Goal: Communication & Community: Answer question/provide support

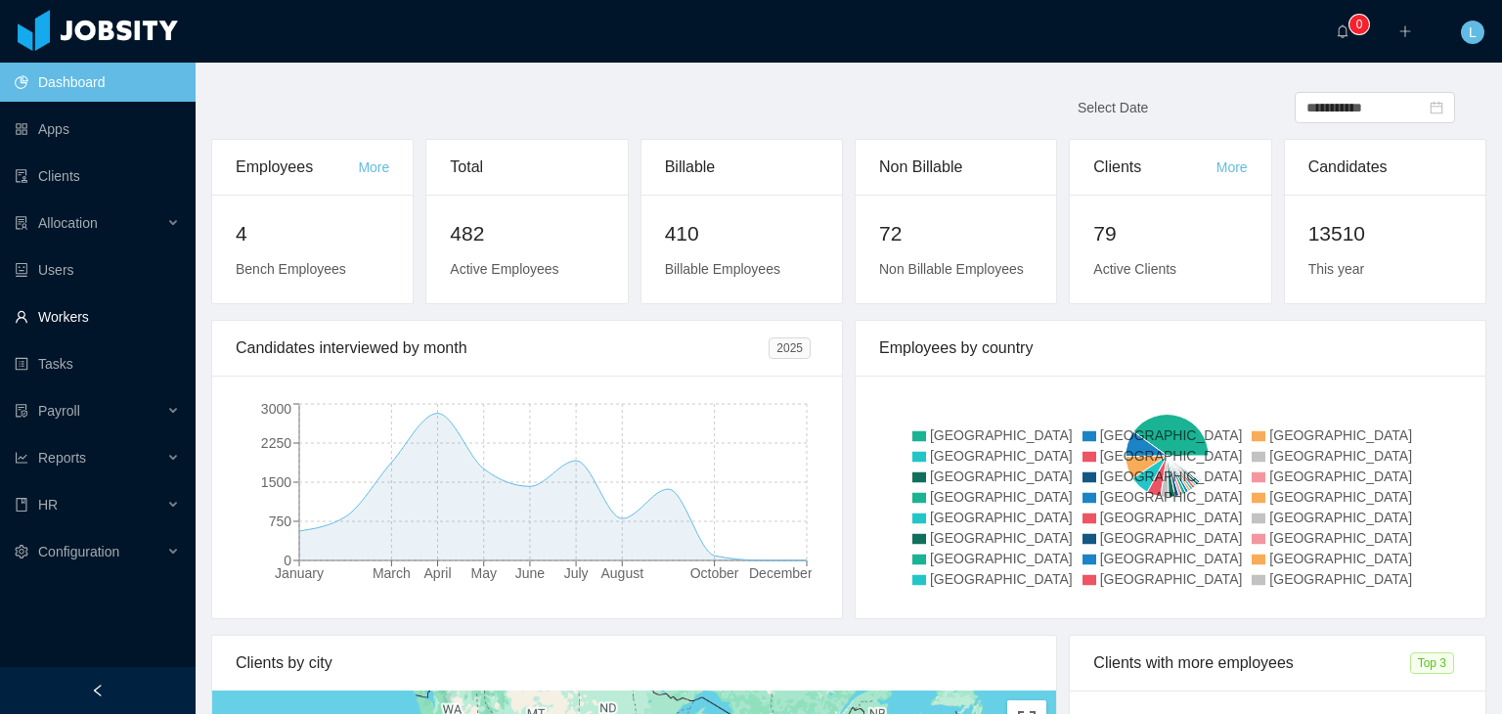
click at [90, 314] on link "Workers" at bounding box center [97, 316] width 165 height 39
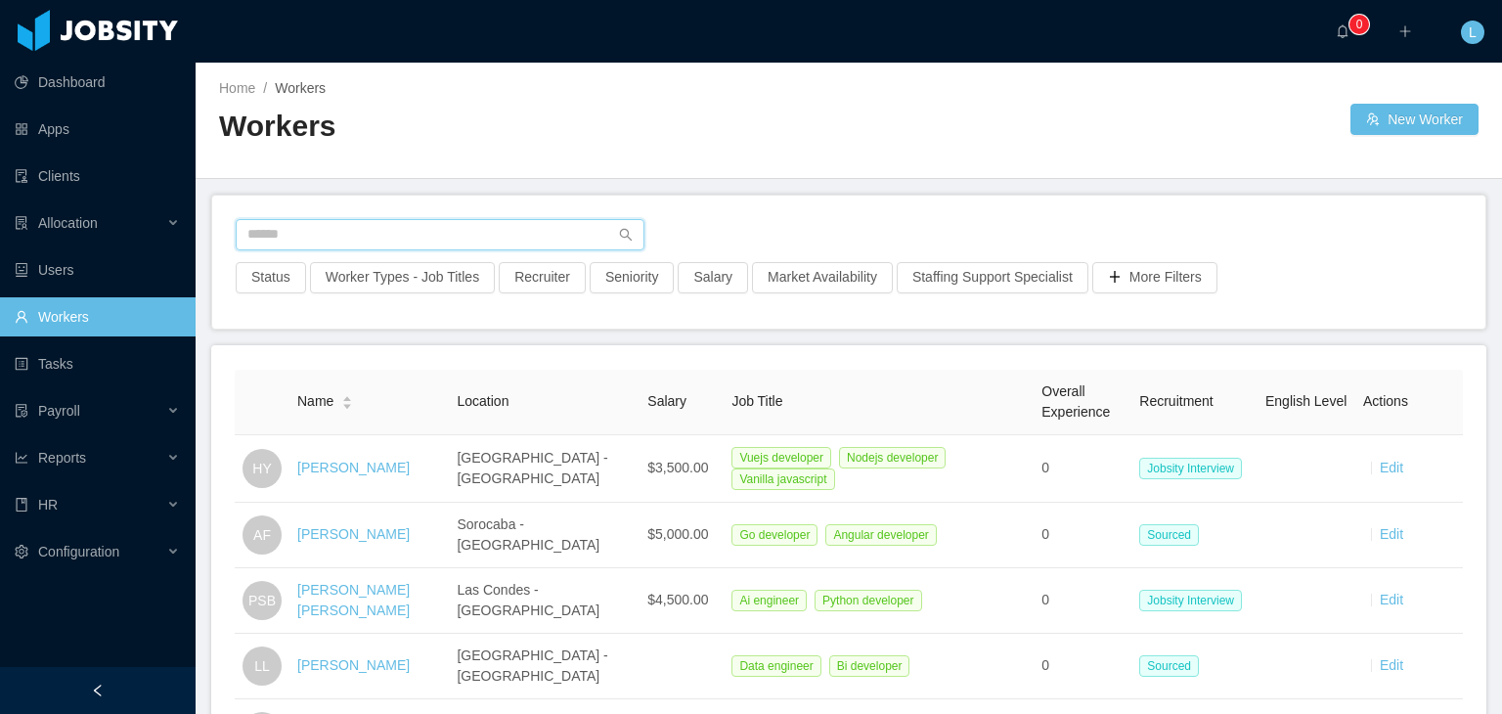
click at [348, 226] on input "text" at bounding box center [440, 234] width 409 height 31
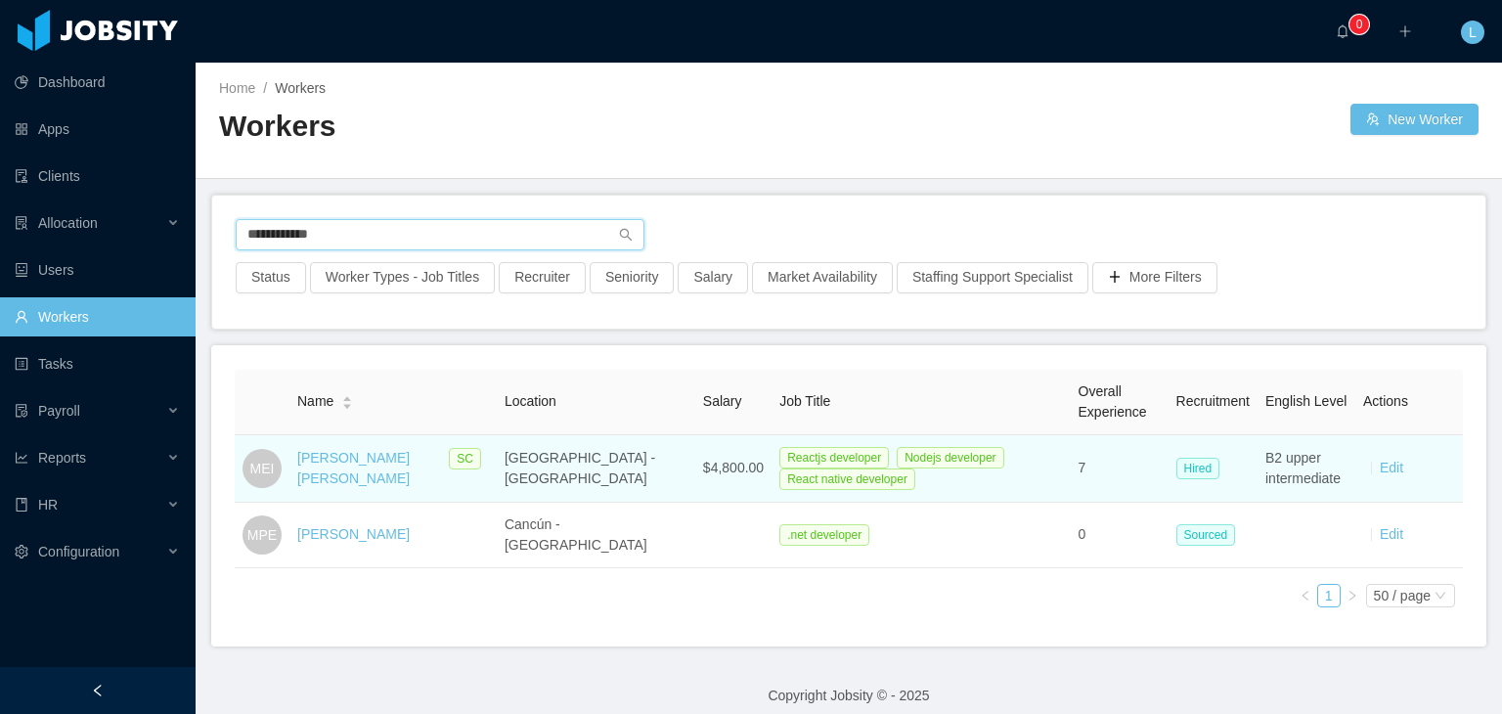
type input "**********"
click at [376, 467] on div "Marcos Espinoza Illanes" at bounding box center [368, 468] width 142 height 41
click at [381, 455] on link "Marcos Espinoza Illanes" at bounding box center [353, 468] width 112 height 36
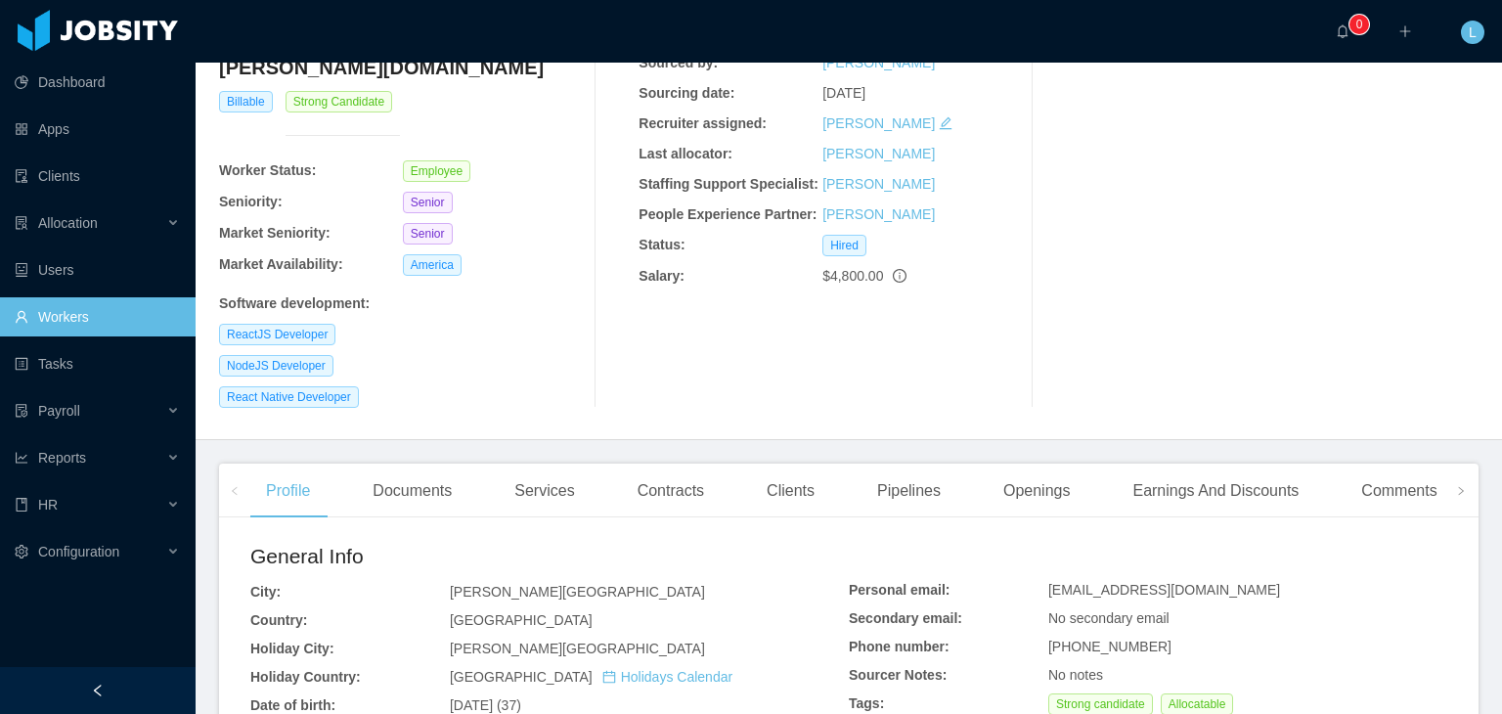
scroll to position [293, 0]
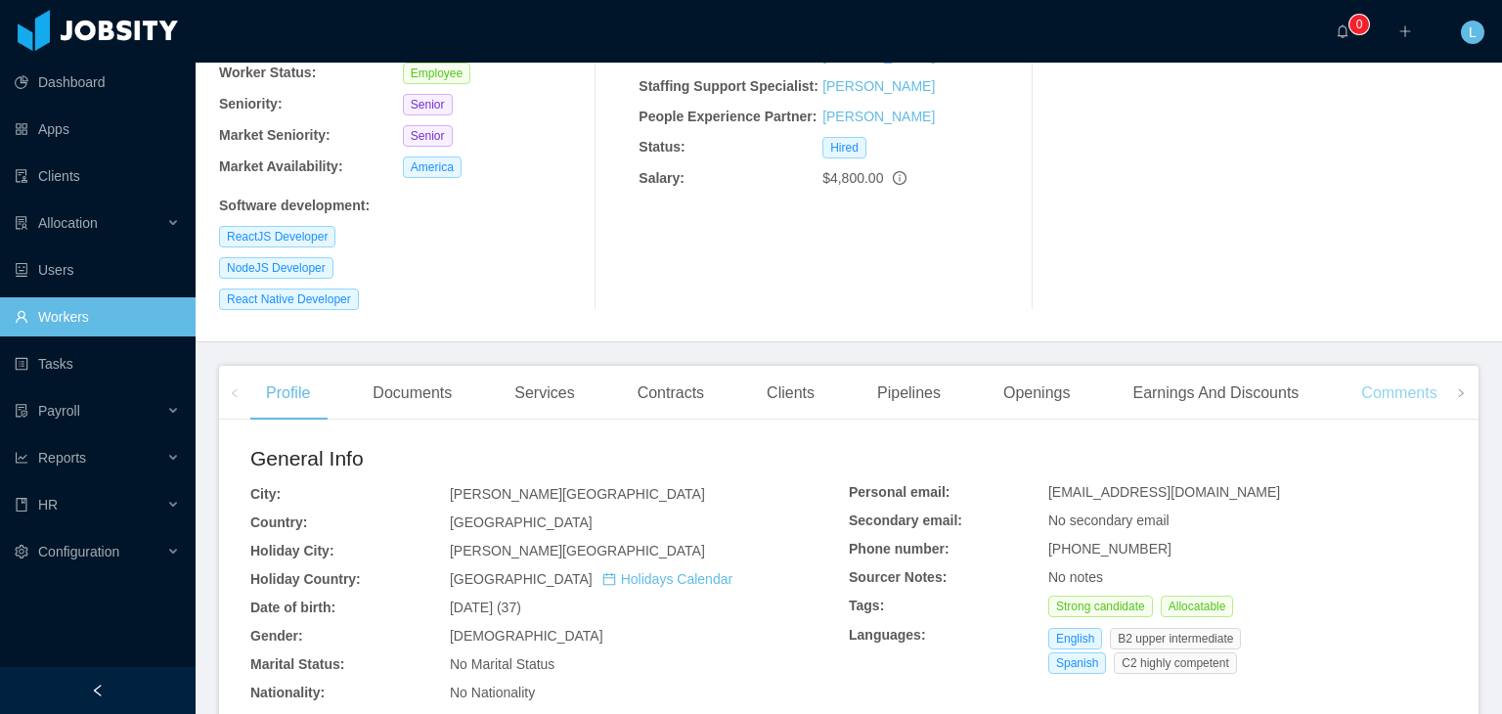
click at [1378, 366] on div "Comments" at bounding box center [1399, 393] width 107 height 55
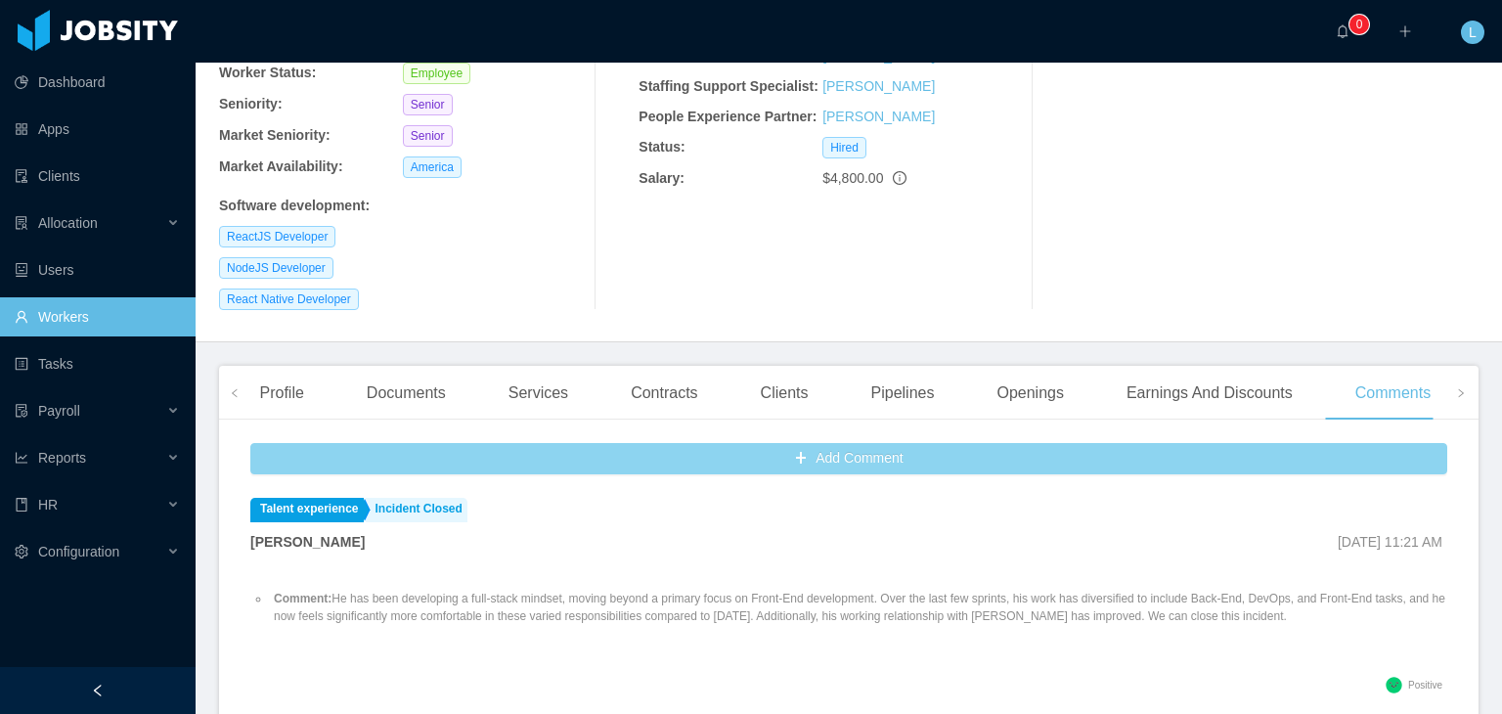
click at [487, 443] on button "Add Comment" at bounding box center [848, 458] width 1197 height 31
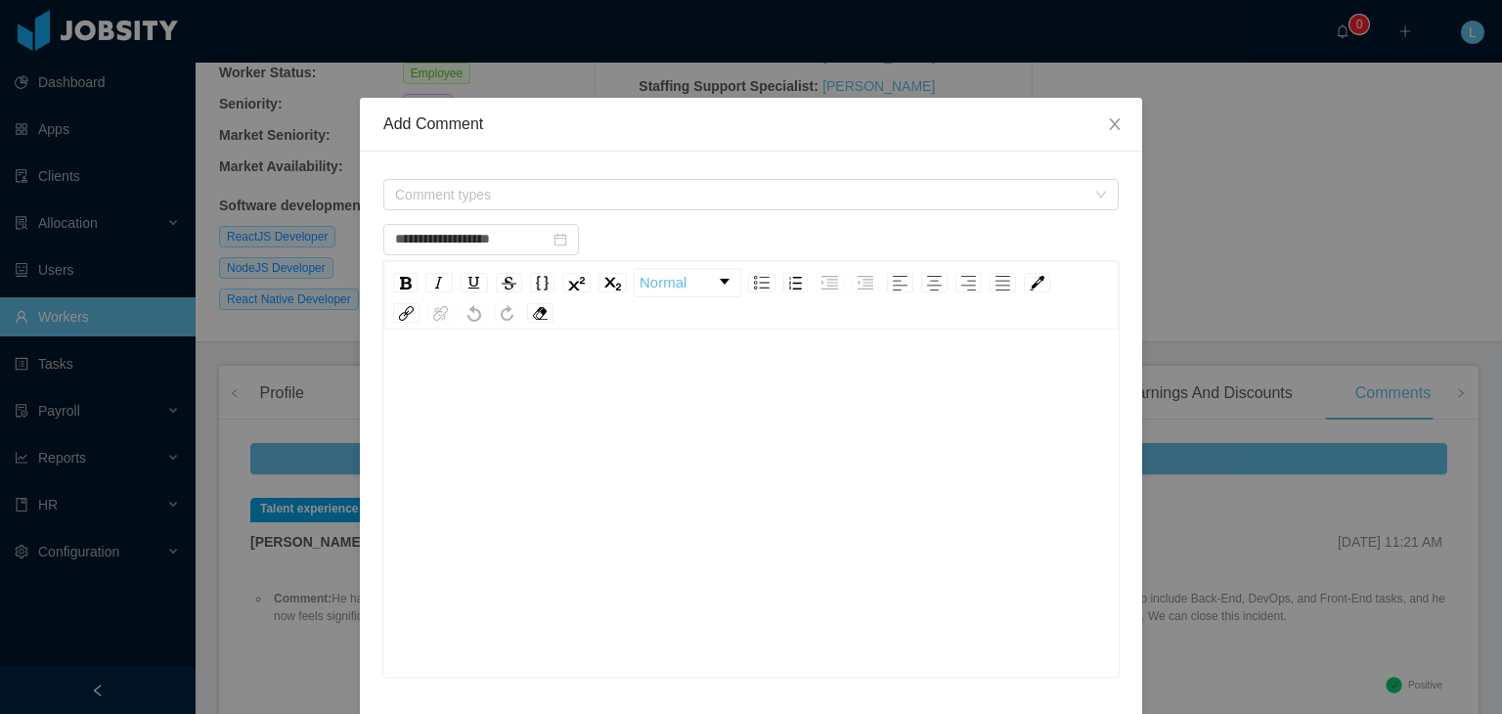
click at [516, 212] on div "Comment types" at bounding box center [751, 194] width 736 height 39
click at [518, 188] on span "Comment types" at bounding box center [740, 195] width 691 height 20
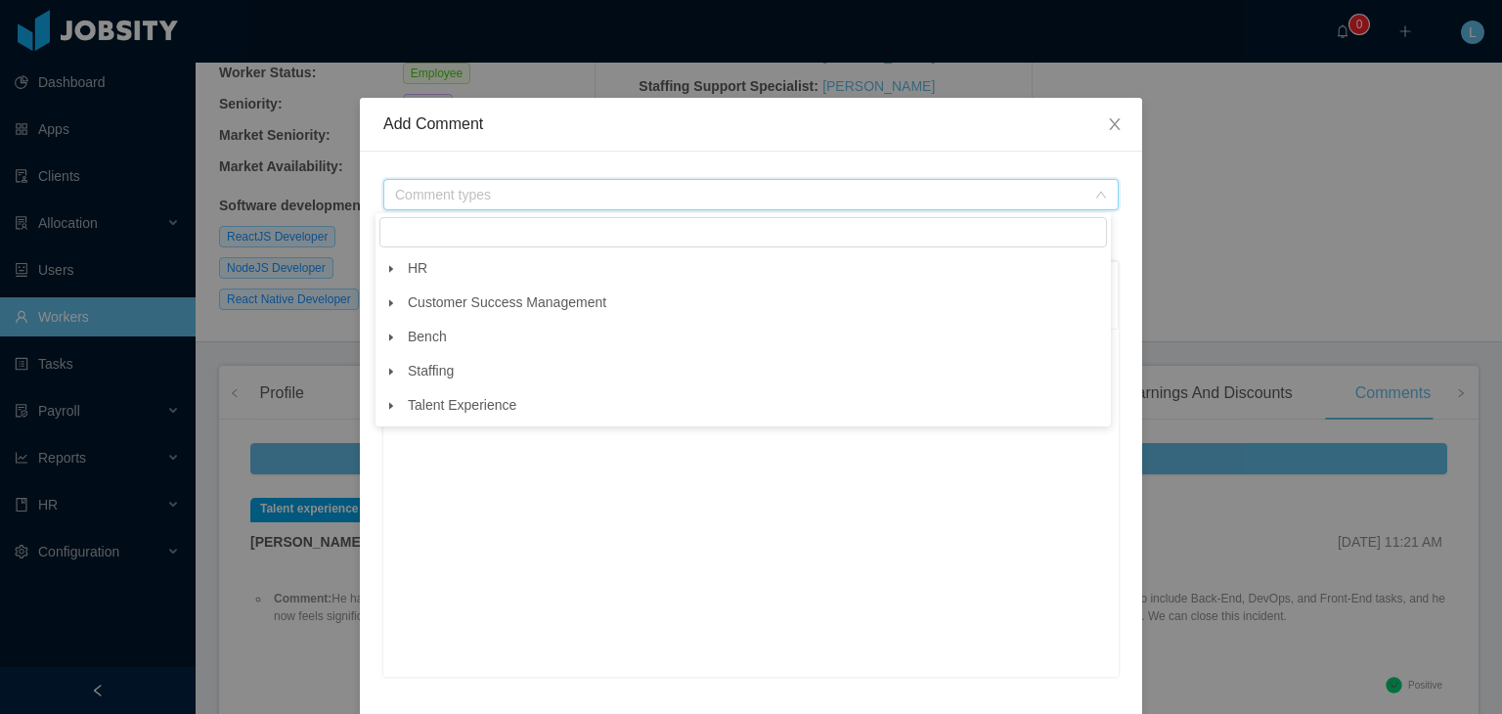
click at [386, 270] on icon "icon: caret-down" at bounding box center [391, 269] width 10 height 10
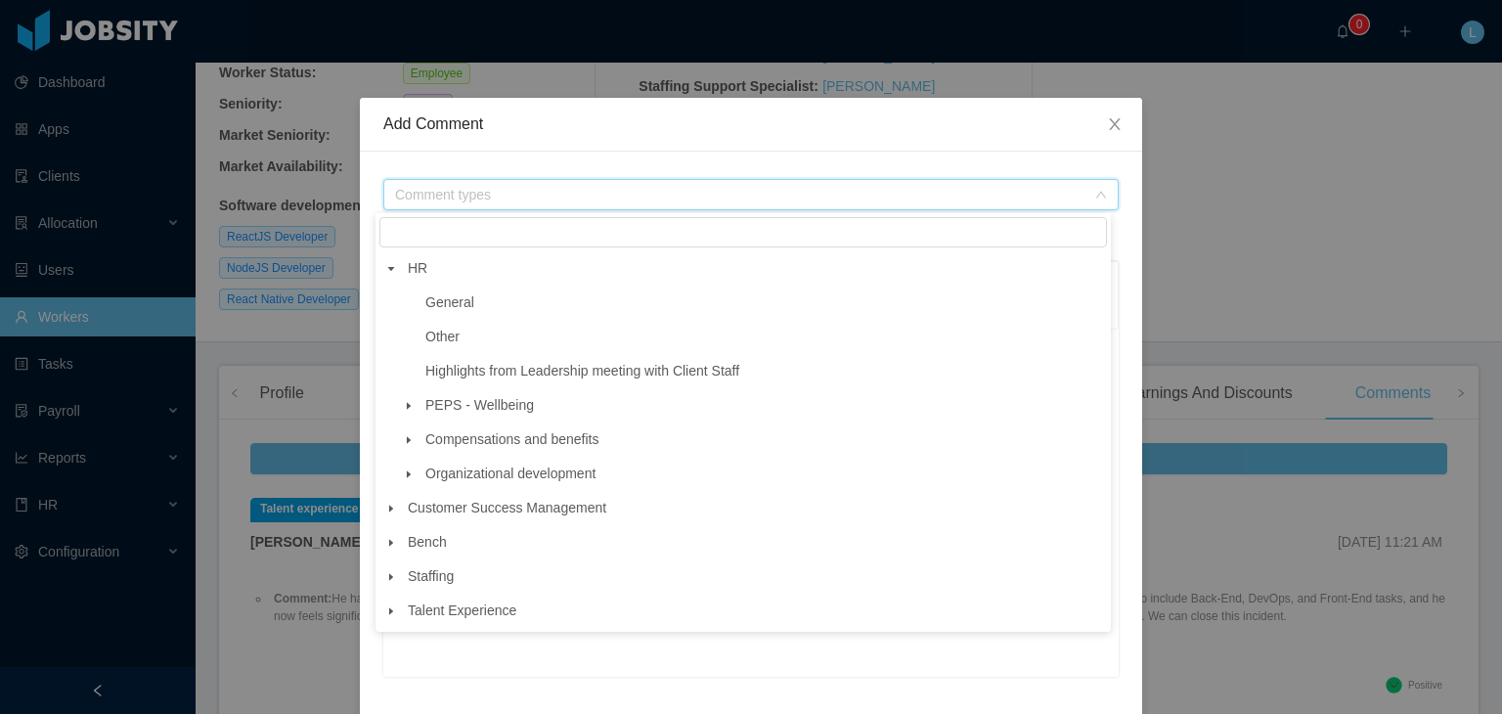
click at [411, 418] on span at bounding box center [408, 405] width 23 height 23
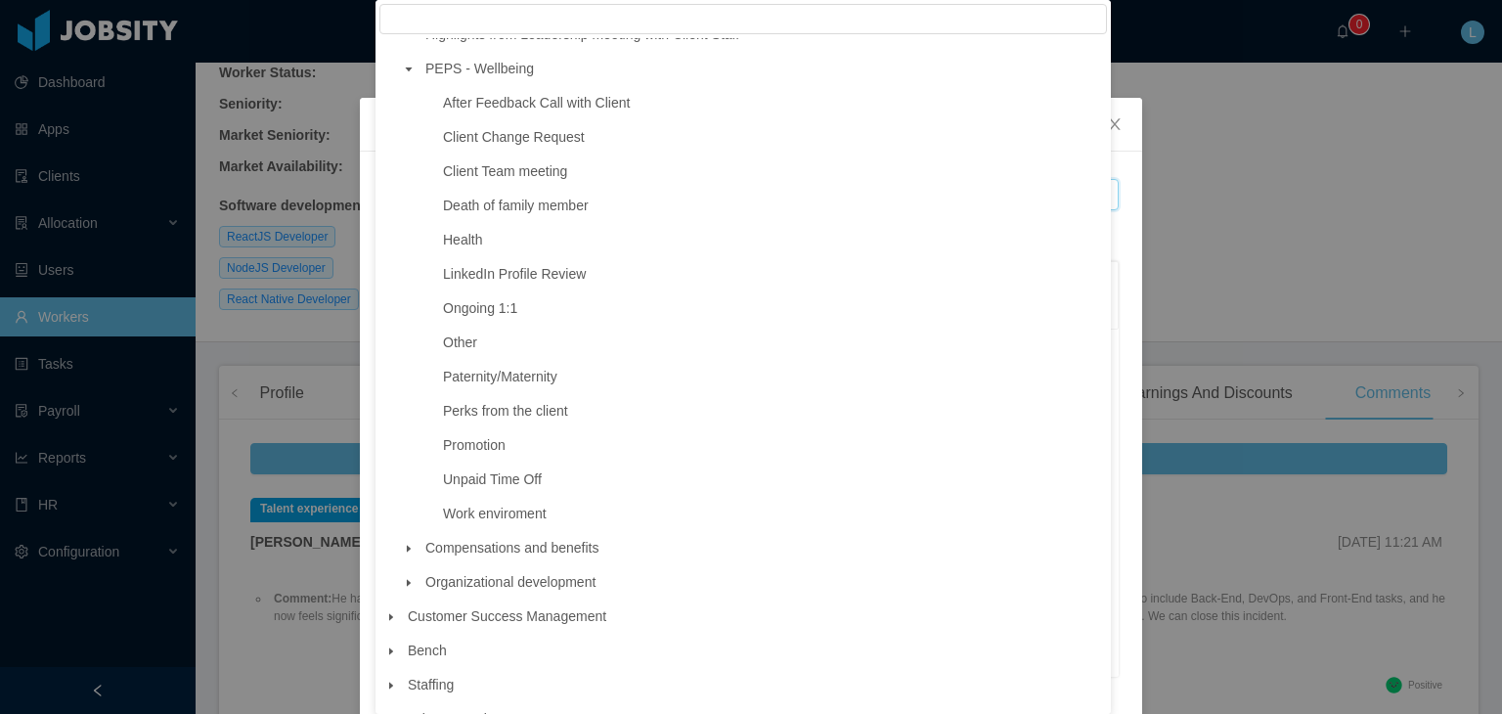
scroll to position [160, 0]
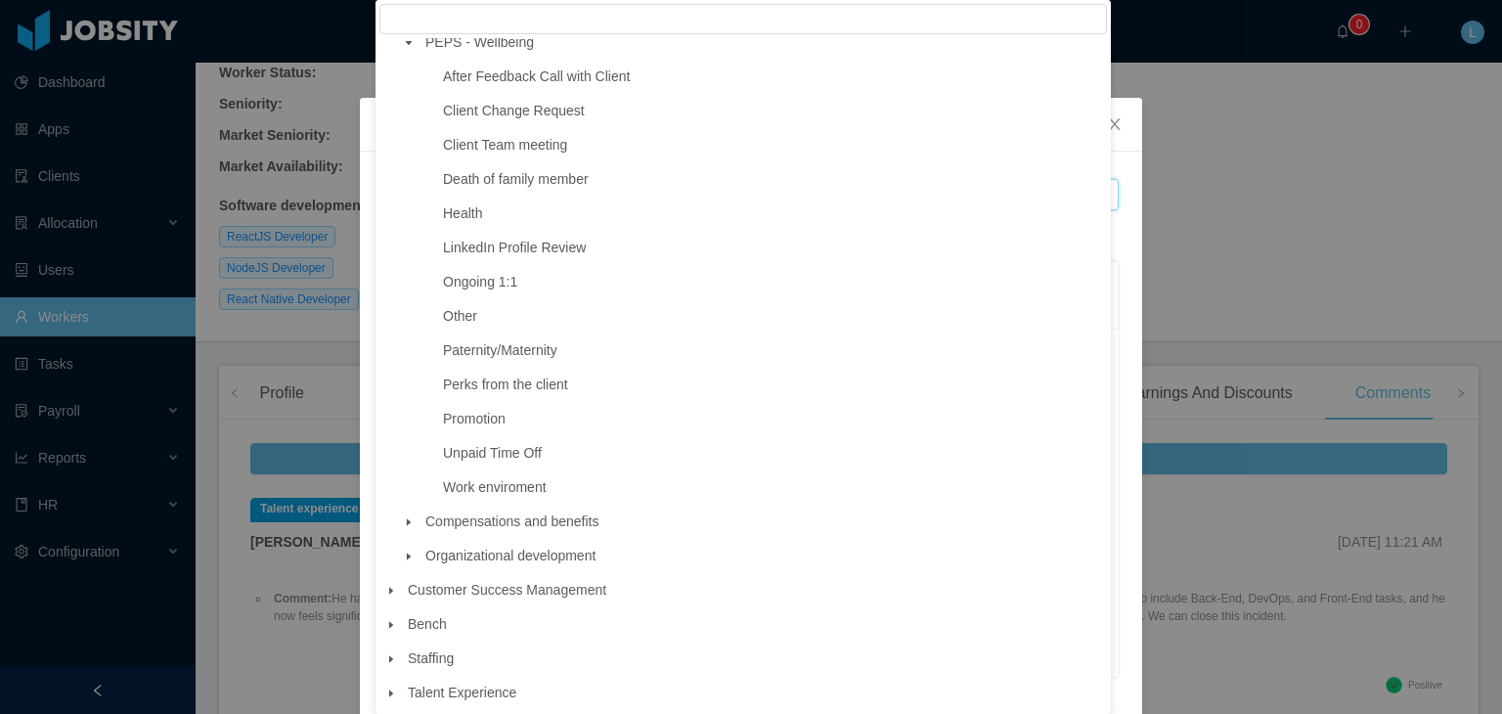
click at [403, 514] on span at bounding box center [408, 522] width 23 height 23
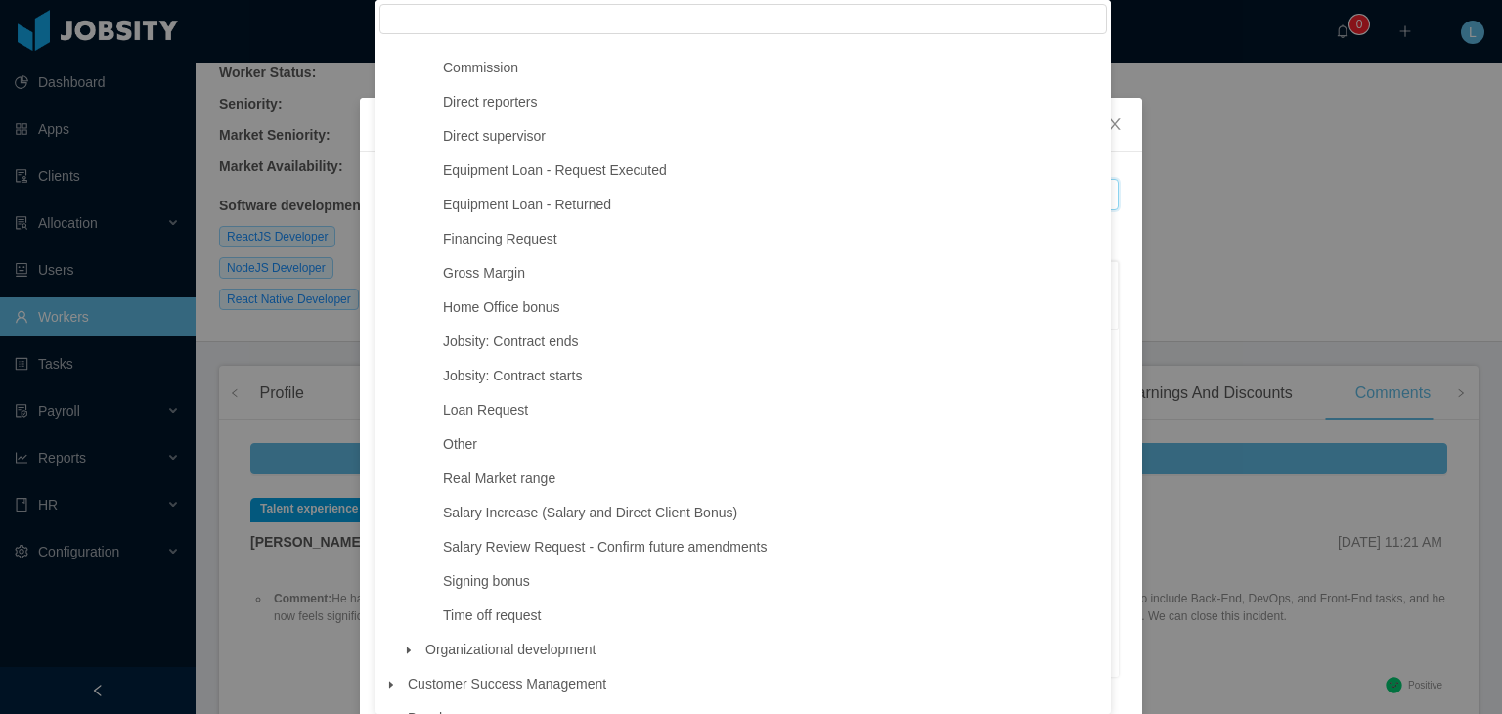
scroll to position [845, 0]
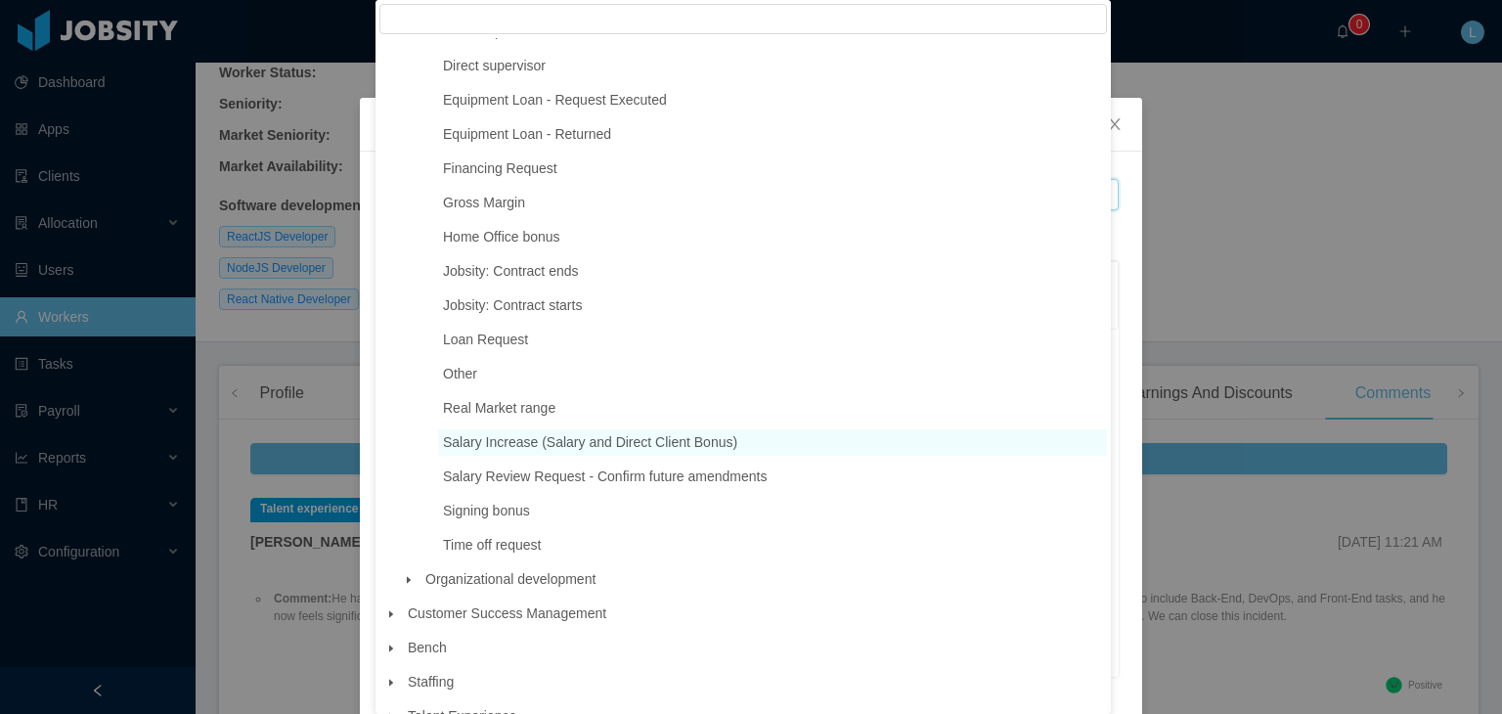
click at [702, 450] on span "Salary Increase (Salary and Direct Client Bonus)" at bounding box center [590, 442] width 294 height 16
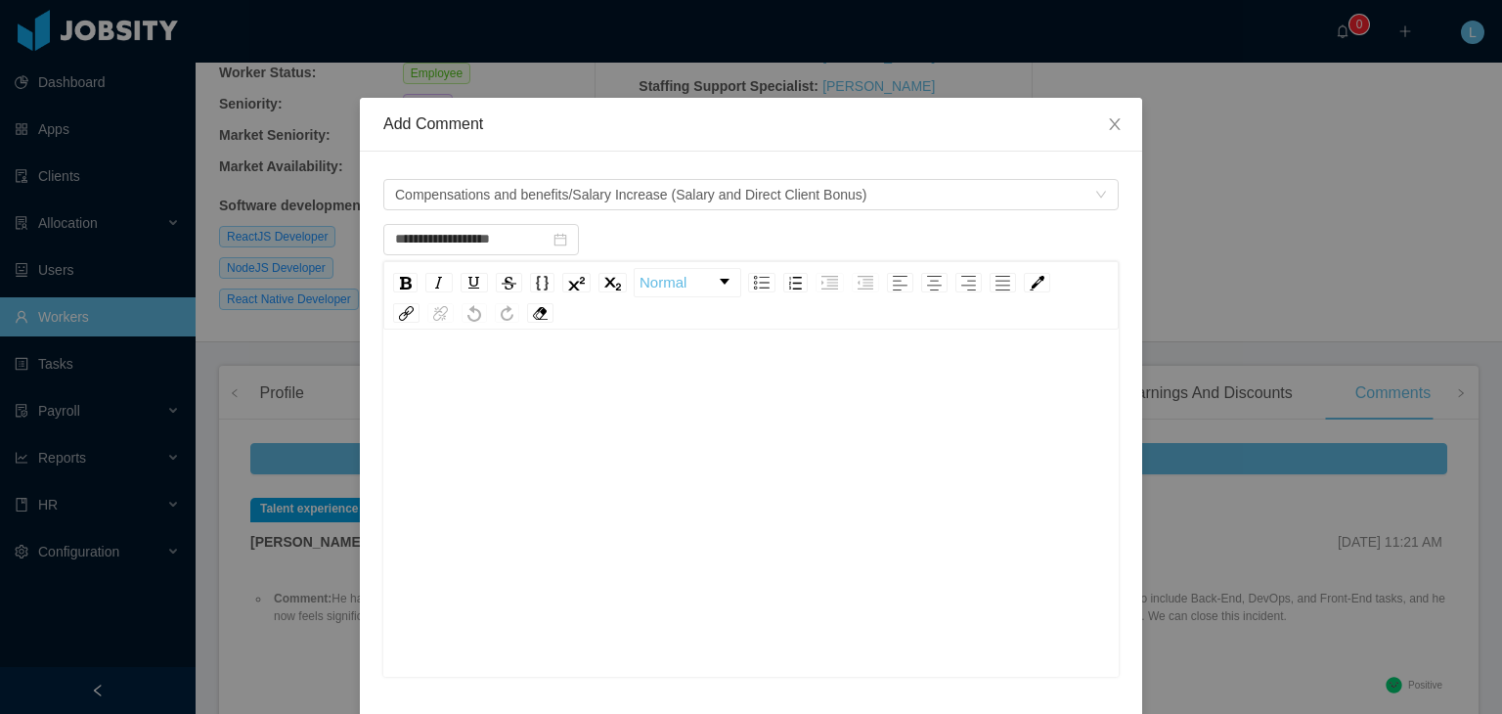
click at [896, 476] on div "rdw-editor" at bounding box center [751, 534] width 705 height 342
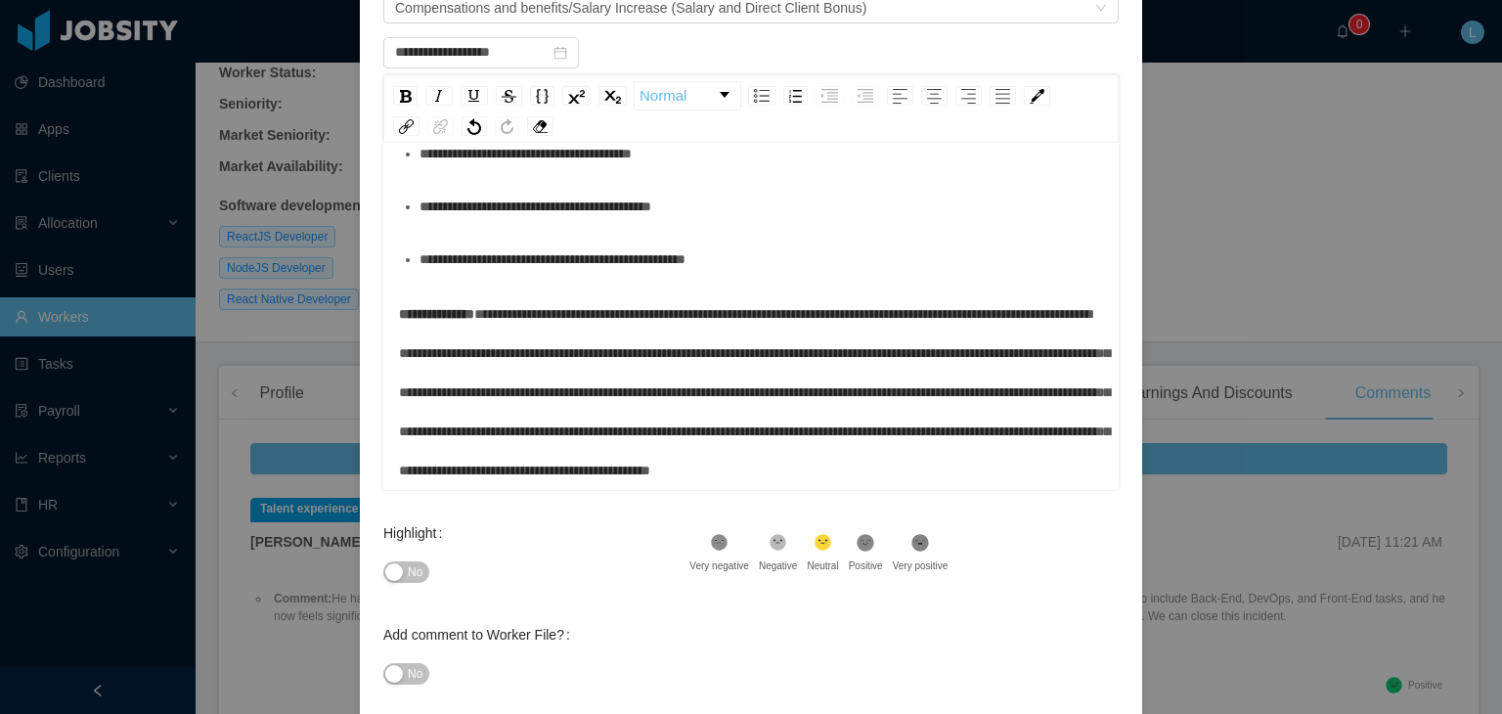
scroll to position [288, 0]
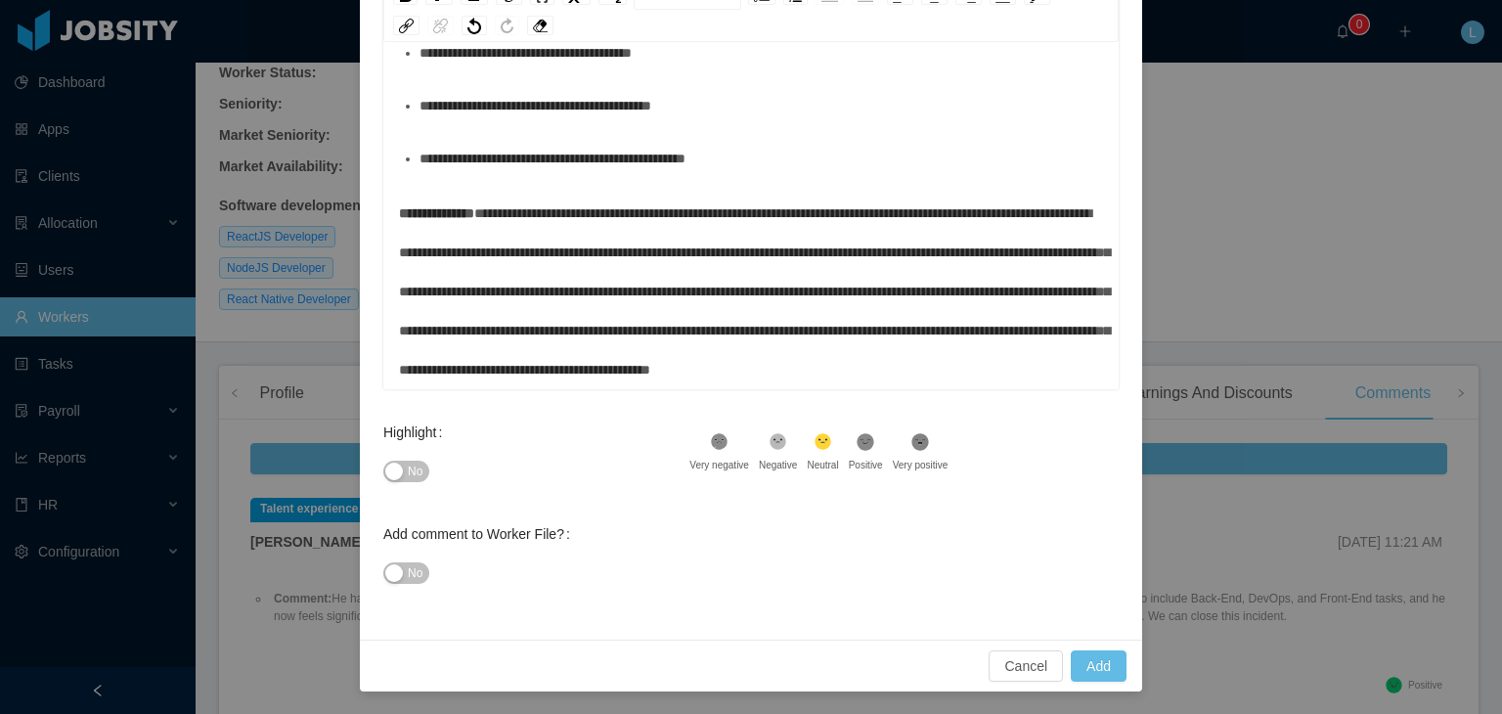
click at [413, 469] on span "No" at bounding box center [415, 472] width 15 height 20
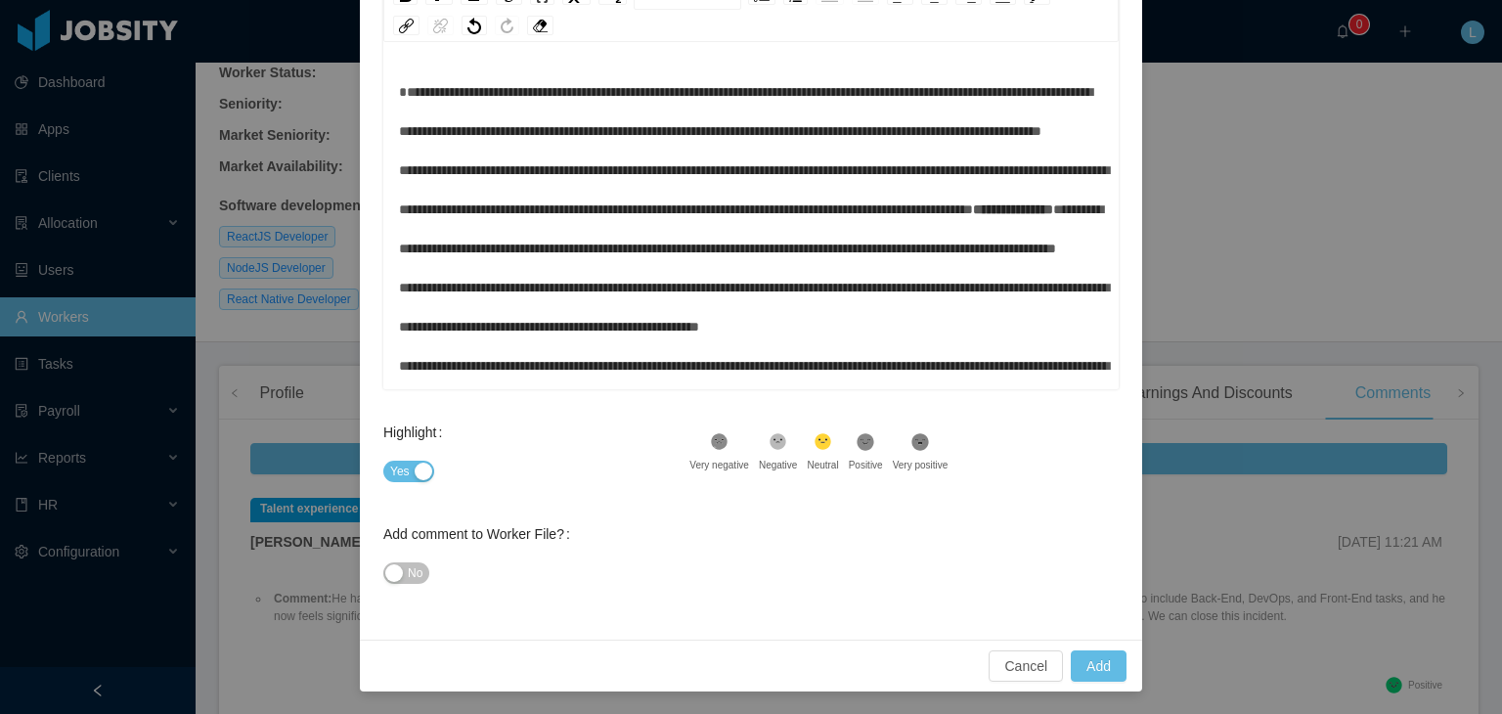
scroll to position [0, 0]
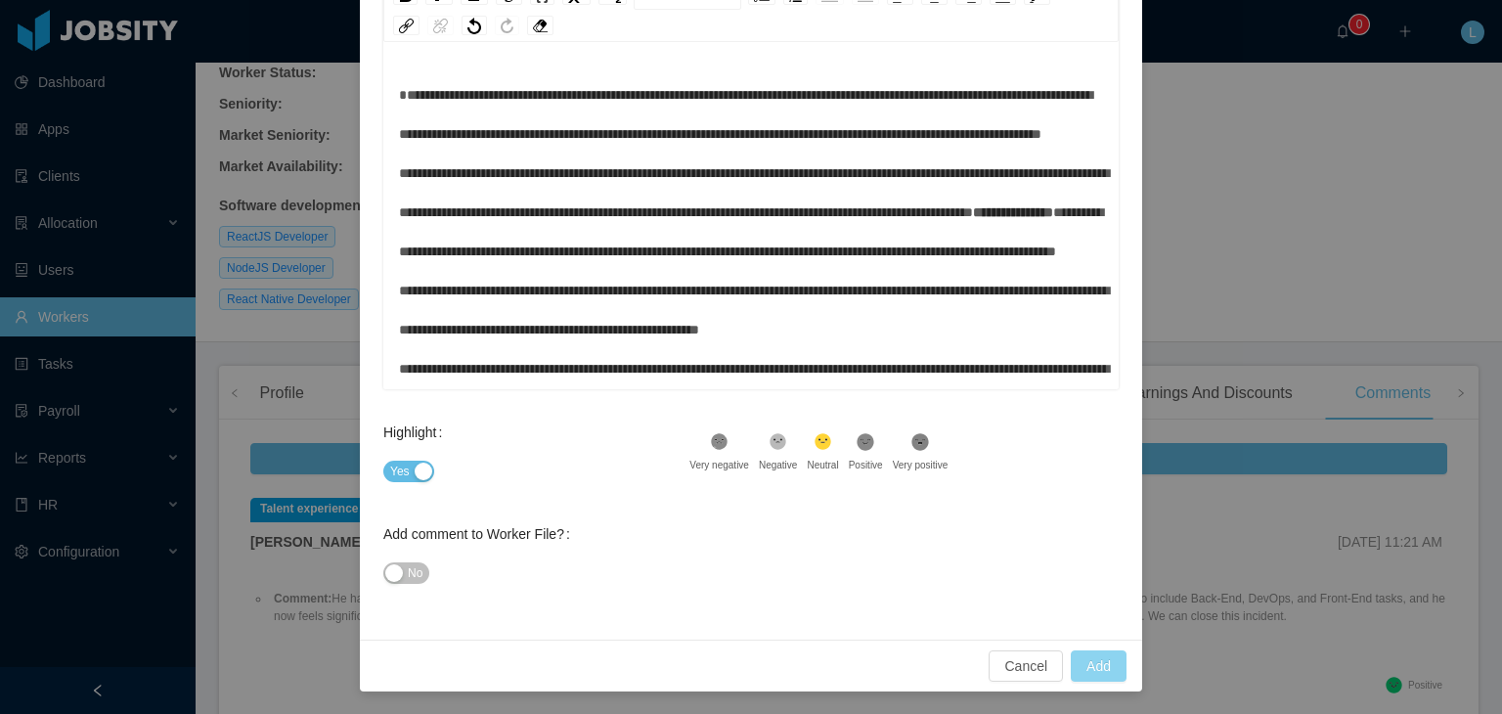
click at [1088, 674] on button "Add" at bounding box center [1099, 665] width 56 height 31
type input "**********"
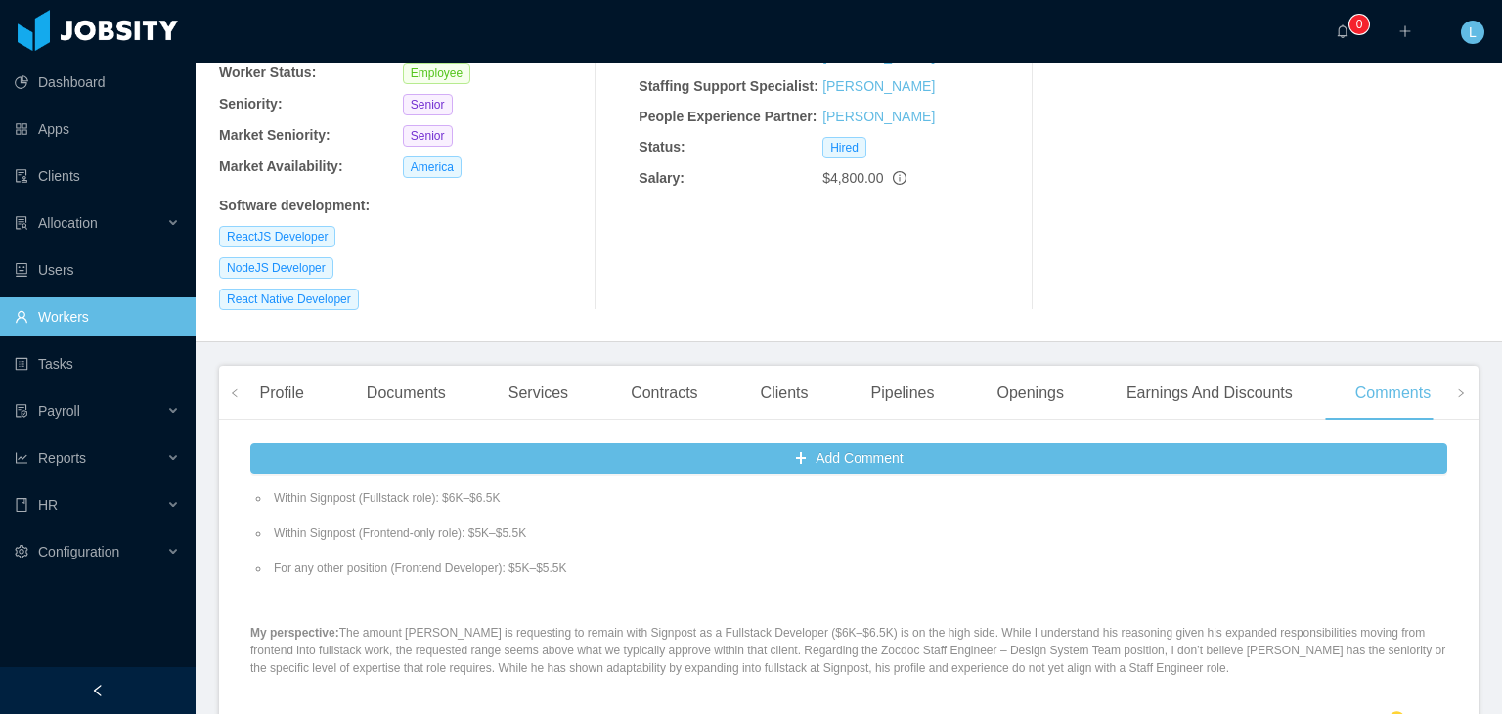
scroll to position [293, 0]
